Goal: Information Seeking & Learning: Find specific fact

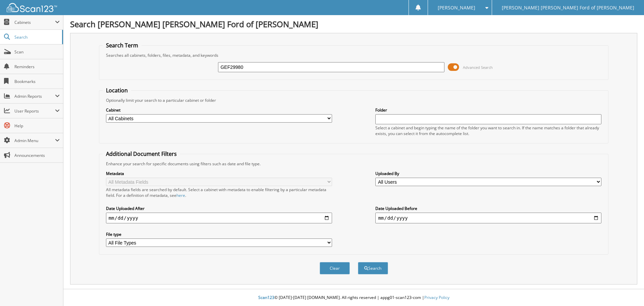
type input "GEF29980"
click at [358, 262] on button "Search" at bounding box center [373, 268] width 30 height 12
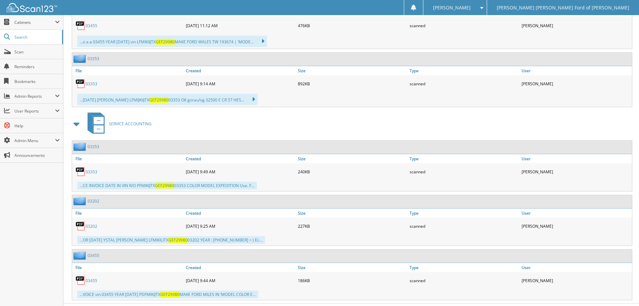
scroll to position [449, 0]
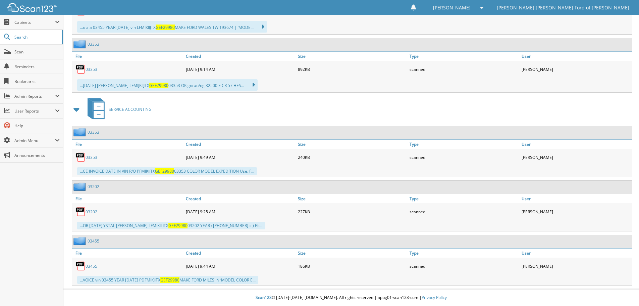
click at [89, 155] on link "03353" at bounding box center [92, 157] width 12 height 6
click at [95, 211] on link "03202" at bounding box center [92, 212] width 12 height 6
click at [90, 158] on link "03353" at bounding box center [92, 157] width 12 height 6
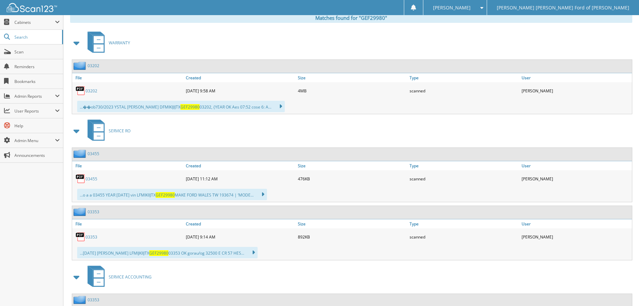
scroll to position [315, 0]
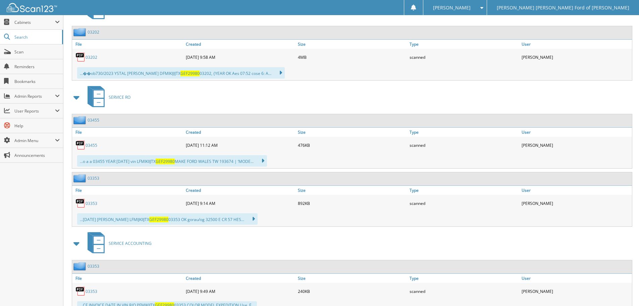
click at [90, 205] on link "03353" at bounding box center [92, 203] width 12 height 6
click at [521, 112] on div "WARRANTY 03202 File Created Size" at bounding box center [351, 207] width 562 height 423
click at [90, 57] on link "03202" at bounding box center [92, 57] width 12 height 6
click at [91, 145] on link "03455" at bounding box center [92, 145] width 12 height 6
click at [171, 94] on div "SERVICE RO" at bounding box center [351, 97] width 562 height 27
